Goal: Information Seeking & Learning: Learn about a topic

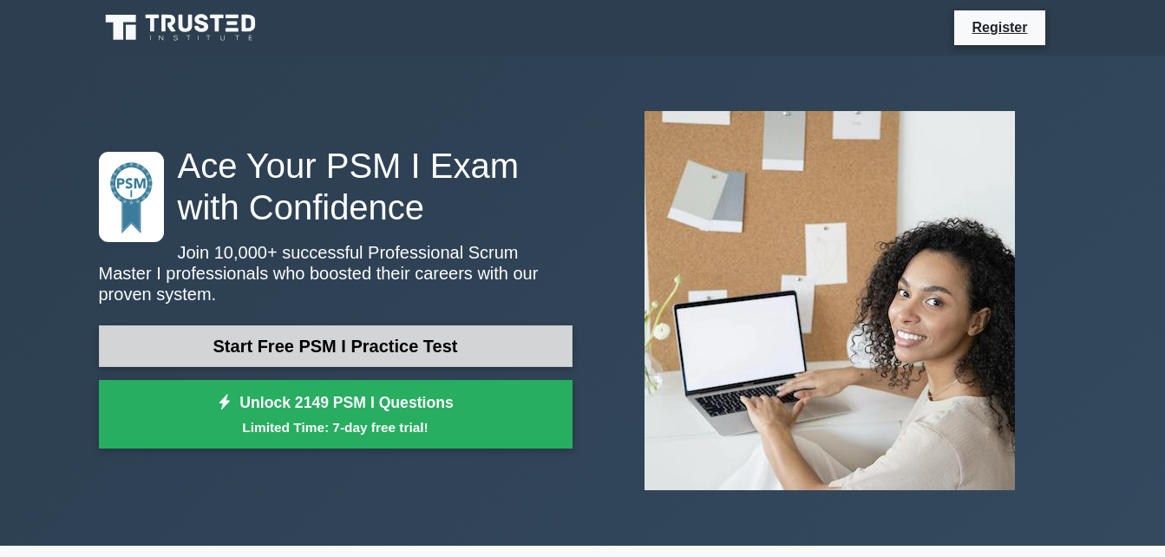
click at [468, 336] on link "Start Free PSM I Practice Test" at bounding box center [336, 346] width 474 height 42
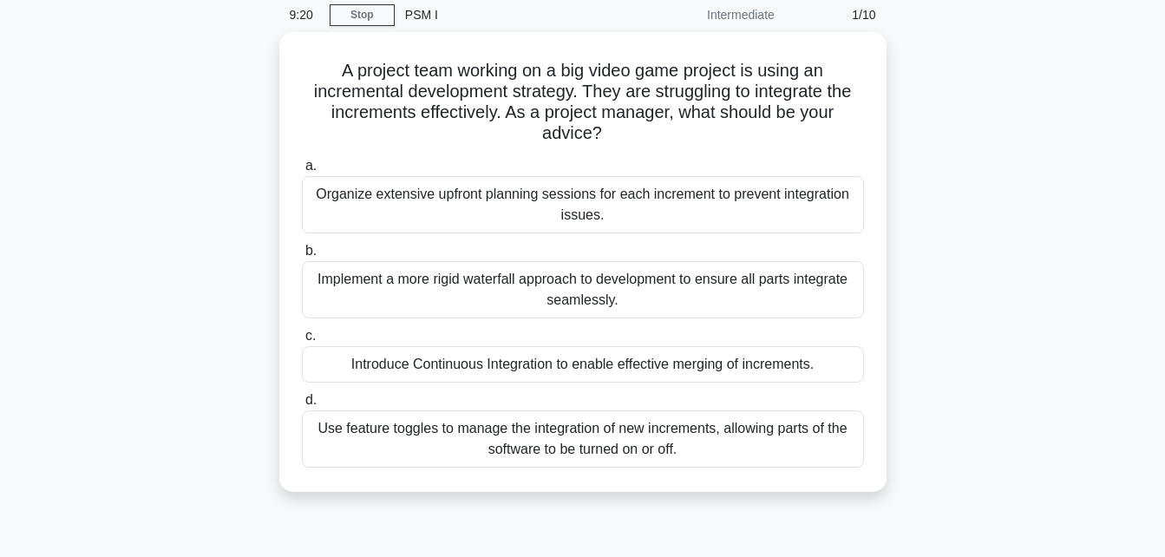
scroll to position [72, 0]
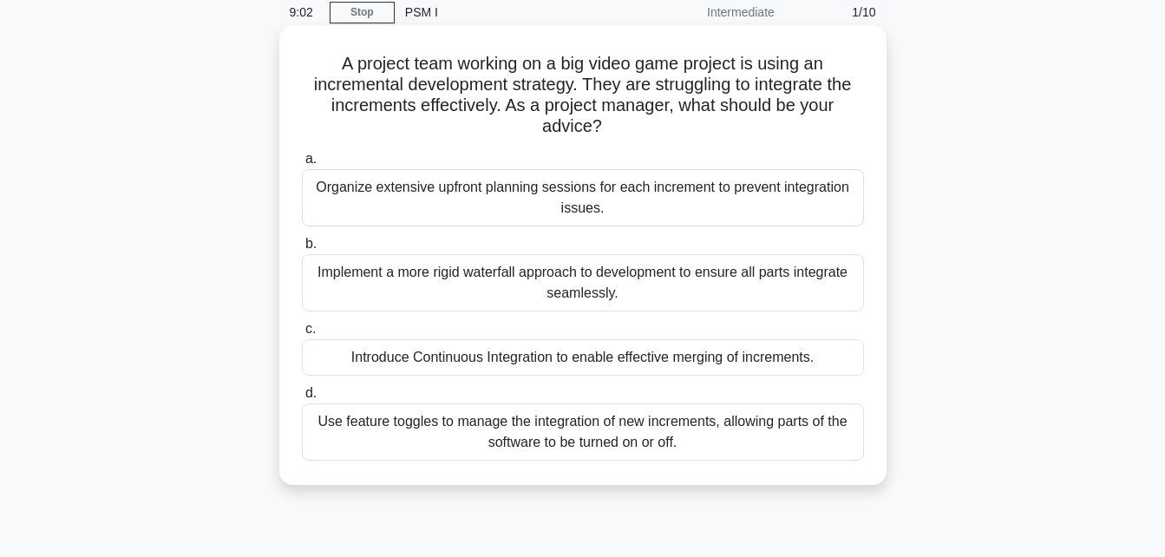
click at [617, 361] on div "Introduce Continuous Integration to enable effective merging of increments." at bounding box center [583, 357] width 562 height 36
click at [302, 335] on input "c. Introduce Continuous Integration to enable effective merging of increments." at bounding box center [302, 328] width 0 height 11
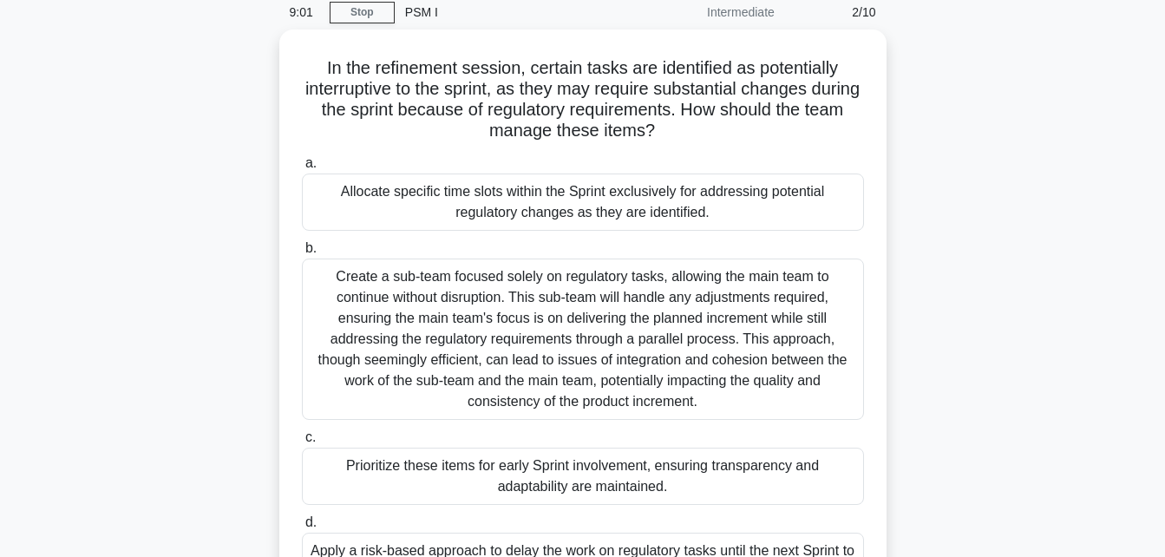
scroll to position [0, 0]
